Goal: Task Accomplishment & Management: Manage account settings

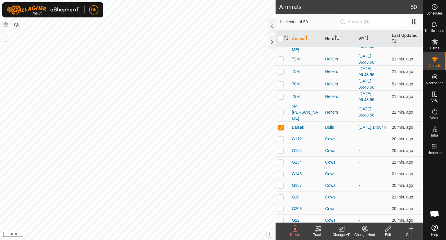
scroll to position [348, 0]
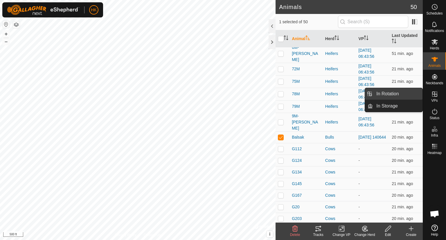
click at [406, 93] on link "In Rotation" at bounding box center [398, 94] width 50 height 12
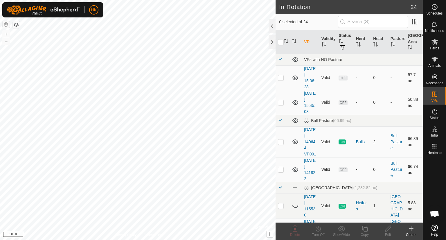
checkbox input "true"
checkbox input "false"
checkbox input "true"
checkbox input "false"
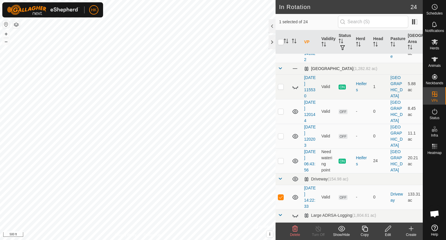
scroll to position [145, 0]
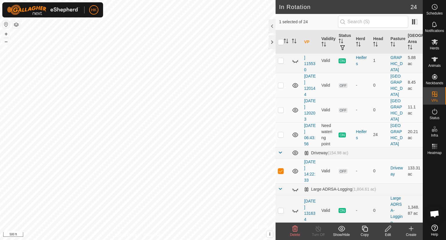
click at [387, 227] on icon at bounding box center [388, 228] width 6 height 6
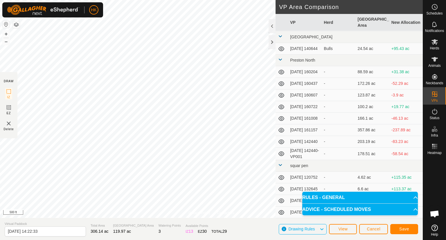
scroll to position [191, 0]
click at [406, 230] on span "Save" at bounding box center [404, 228] width 10 height 5
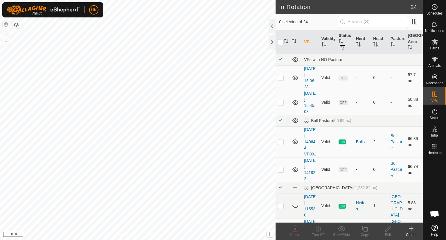
checkbox input "true"
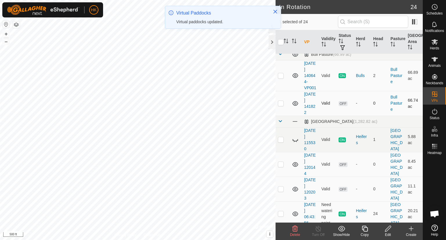
scroll to position [174, 0]
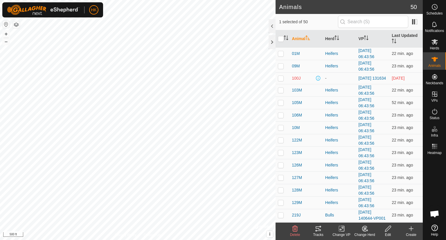
click at [340, 230] on icon at bounding box center [341, 228] width 7 height 7
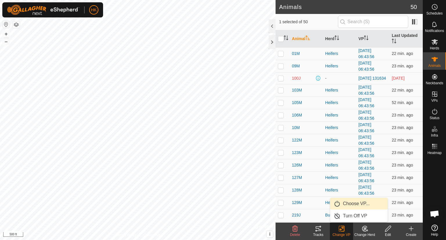
click at [344, 205] on link "Choose VP..." at bounding box center [358, 204] width 57 height 12
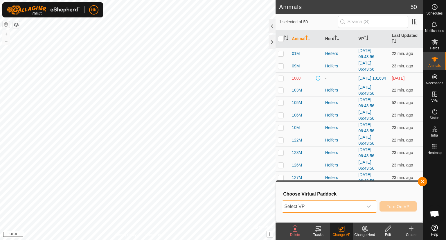
click at [344, 205] on span "Select VP" at bounding box center [322, 206] width 81 height 12
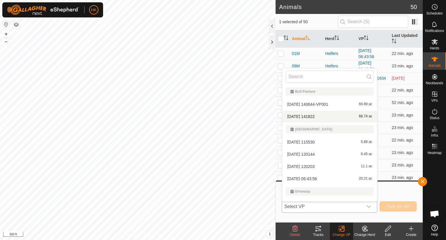
scroll to position [67, 0]
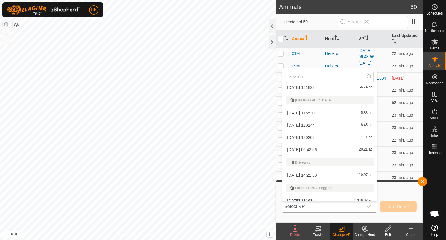
click at [312, 174] on li "[DATE] 14:22:33 119.97 ac" at bounding box center [329, 175] width 95 height 12
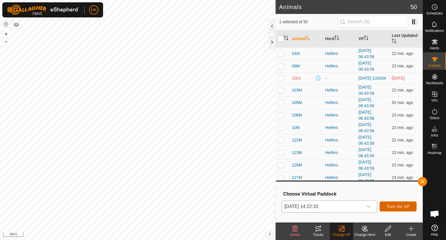
click at [392, 206] on span "Turn On VP" at bounding box center [397, 206] width 23 height 5
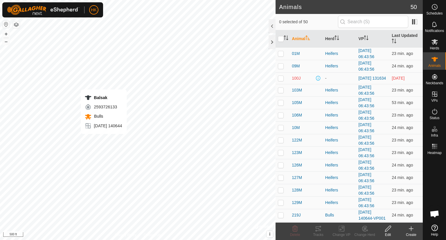
checkbox input "true"
click at [315, 227] on icon at bounding box center [318, 228] width 7 height 7
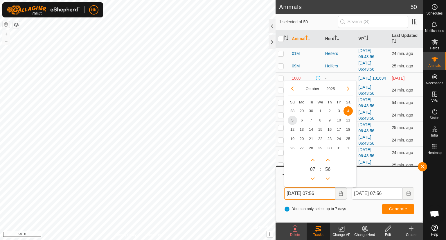
click at [323, 196] on input "Oct 04, 2025 07:56" at bounding box center [309, 193] width 51 height 12
click at [321, 111] on span "1" at bounding box center [319, 110] width 9 height 9
type input "Oct 01, 2025 07:56"
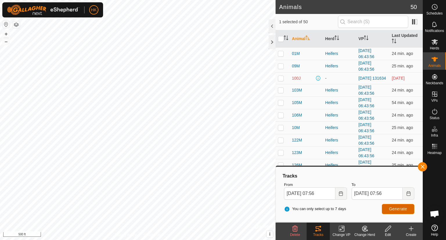
click at [408, 207] on button "Generate" at bounding box center [398, 209] width 32 height 10
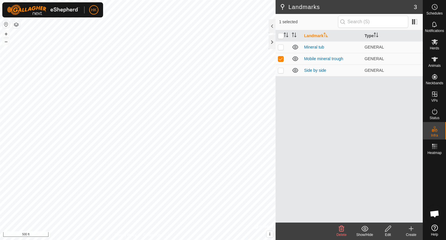
click at [388, 228] on icon at bounding box center [387, 228] width 7 height 7
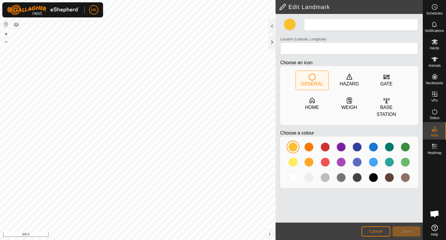
type input "Mobile mineral trough"
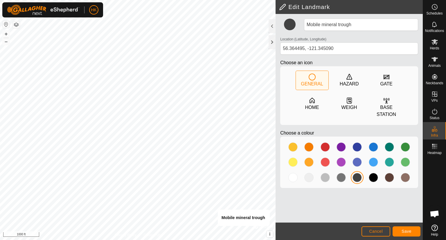
click at [255, 225] on div "Privacy Policy Contact Us Mobile mineral trough + – ⇧ i © Mapbox , © OpenStreet…" at bounding box center [137, 120] width 275 height 240
type input "56.349078, -121.328340"
click at [399, 229] on button "Save" at bounding box center [406, 231] width 28 height 10
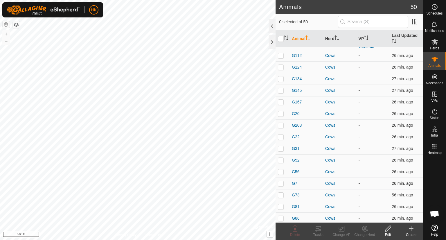
scroll to position [455, 0]
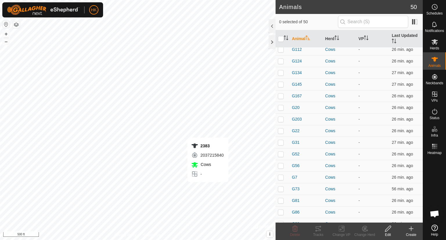
checkbox input "true"
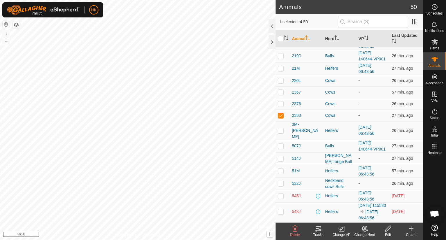
scroll to position [165, 0]
